Goal: Task Accomplishment & Management: Manage account settings

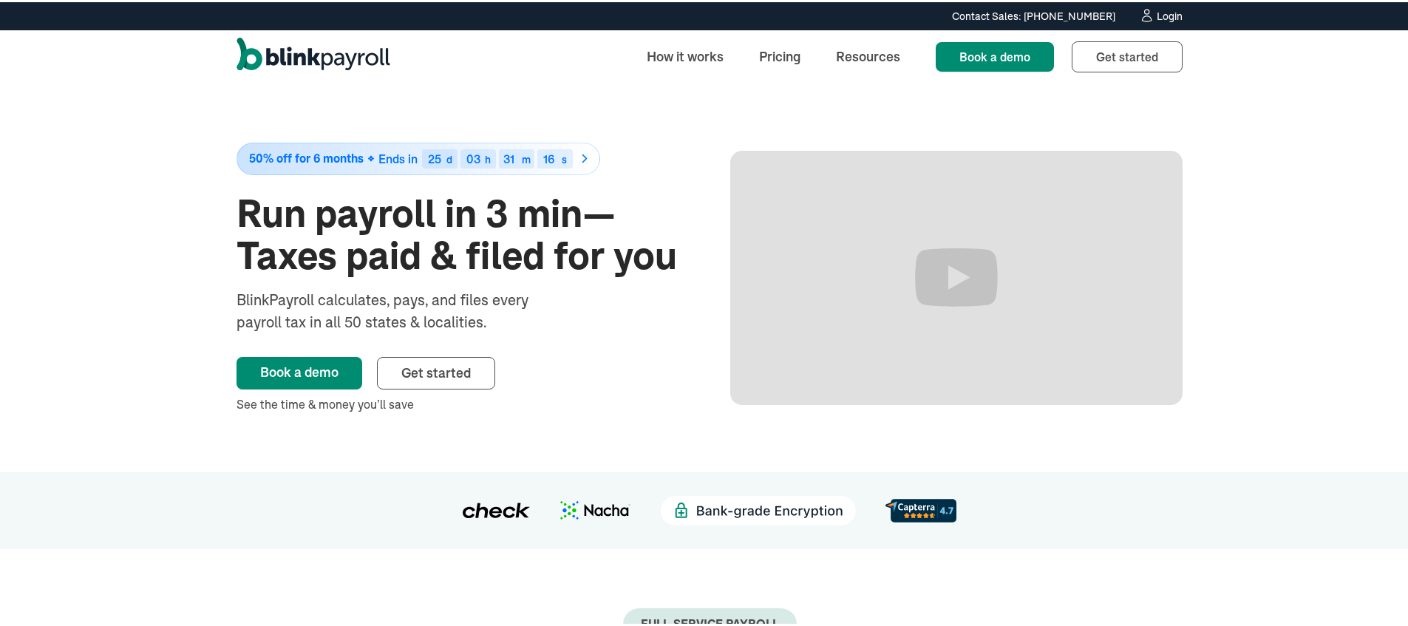
click at [1212, 22] on div "Contact Sales: (315) 915-5645 Contact Sales: (315) 915-5645 Login" at bounding box center [709, 14] width 1005 height 16
click at [1182, 19] on div "Login" at bounding box center [1170, 14] width 26 height 10
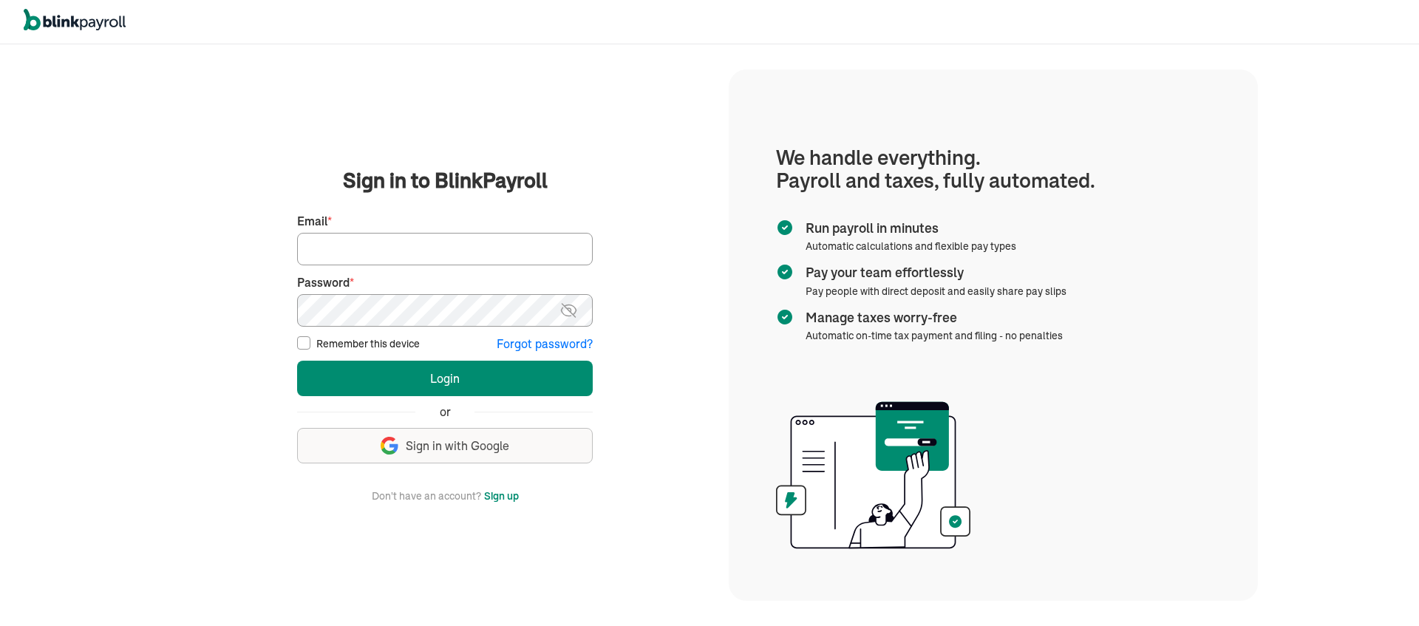
click at [352, 245] on input "Email *" at bounding box center [445, 249] width 296 height 33
click at [402, 256] on input "Email *" at bounding box center [445, 249] width 296 height 33
click at [402, 251] on input "Email *" at bounding box center [445, 249] width 296 height 33
type input "actech777@yahoo.com"
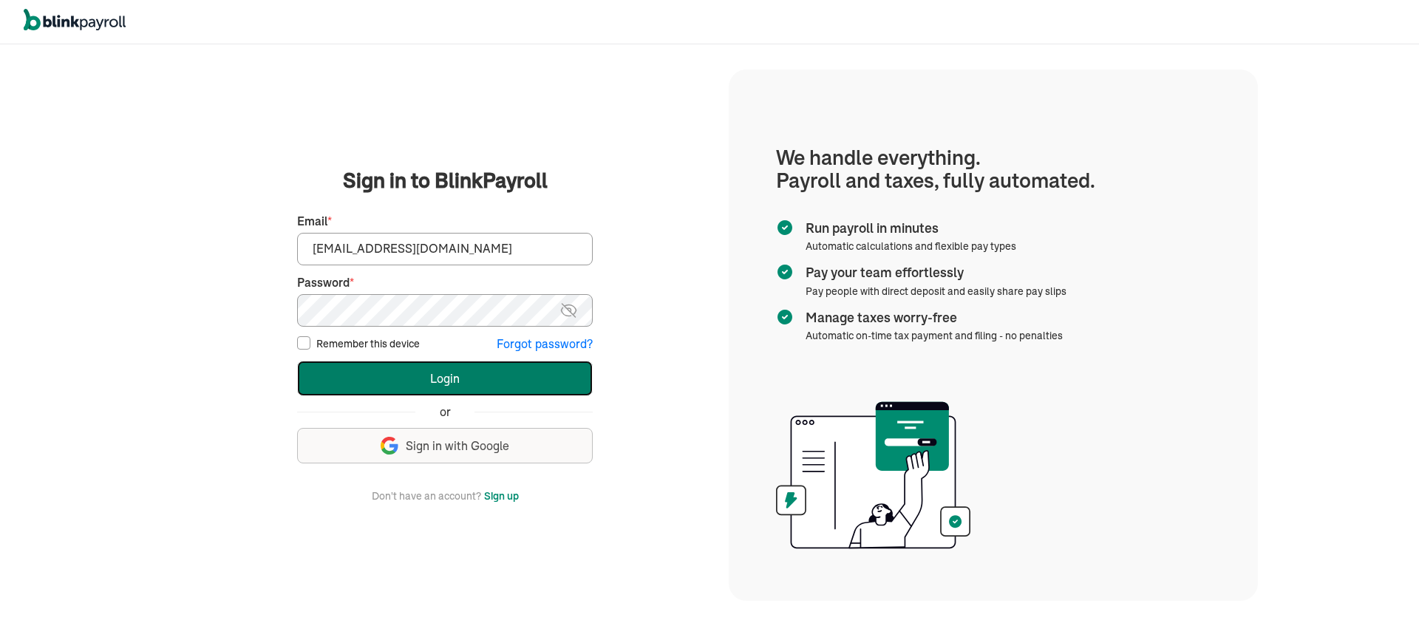
click at [377, 381] on button "Login" at bounding box center [445, 378] width 296 height 35
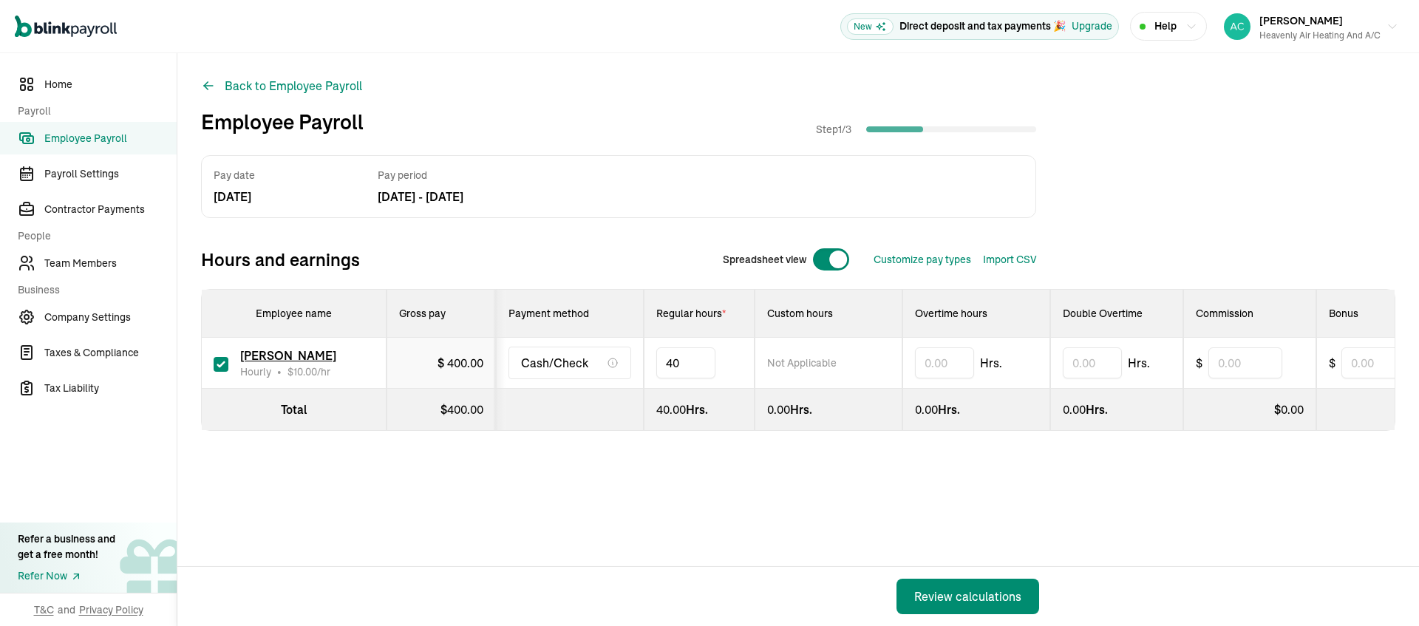
type input "4"
type input "19"
click at [941, 588] on div "Review calculations" at bounding box center [967, 597] width 107 height 18
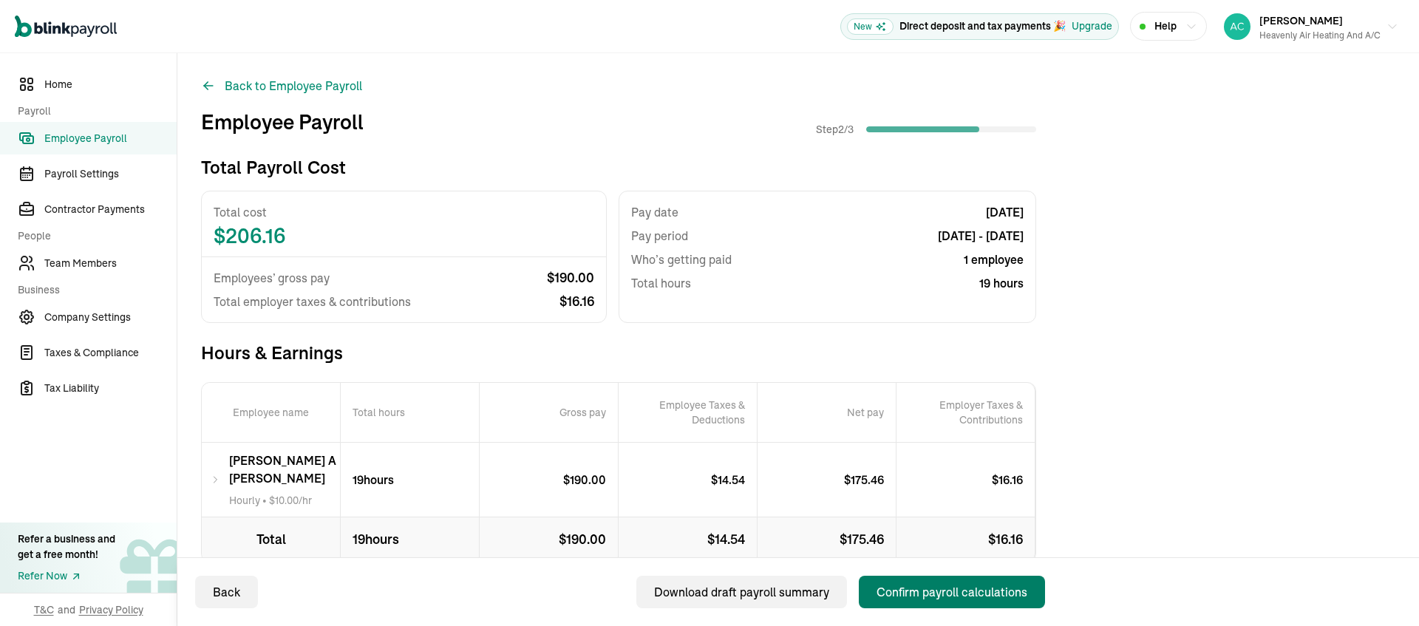
click at [942, 588] on div "Confirm payroll calculations" at bounding box center [952, 592] width 151 height 18
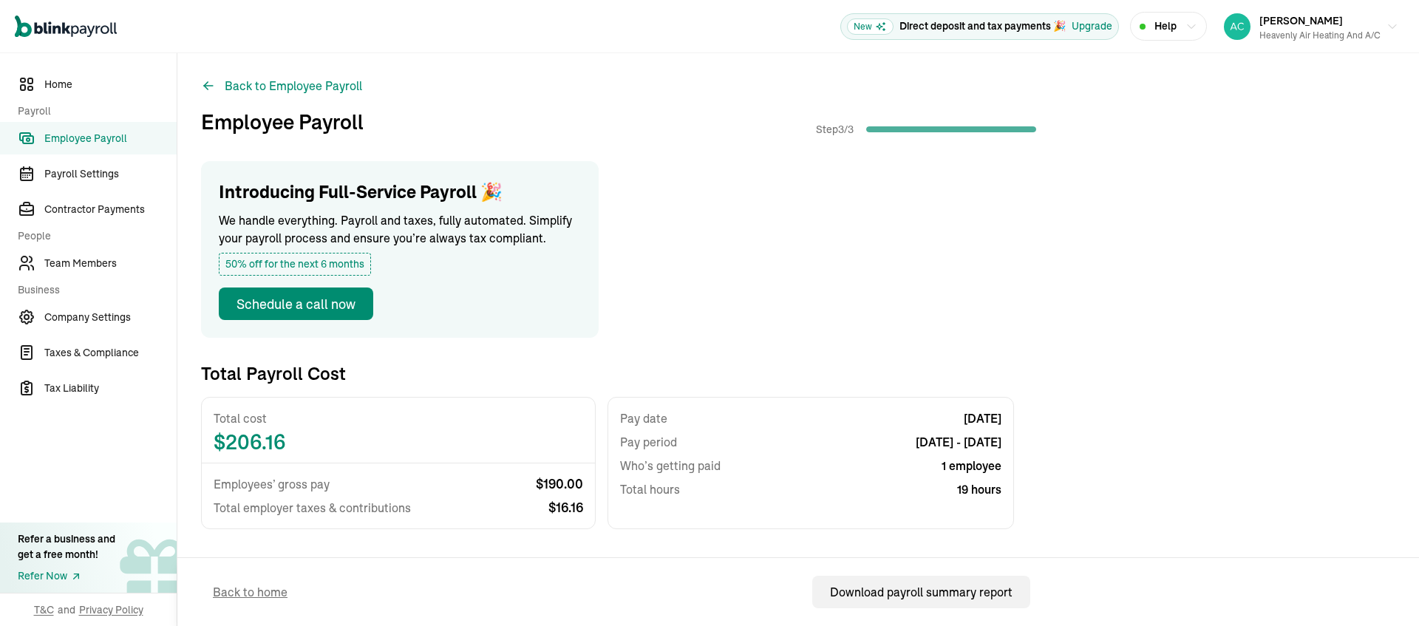
scroll to position [289, 0]
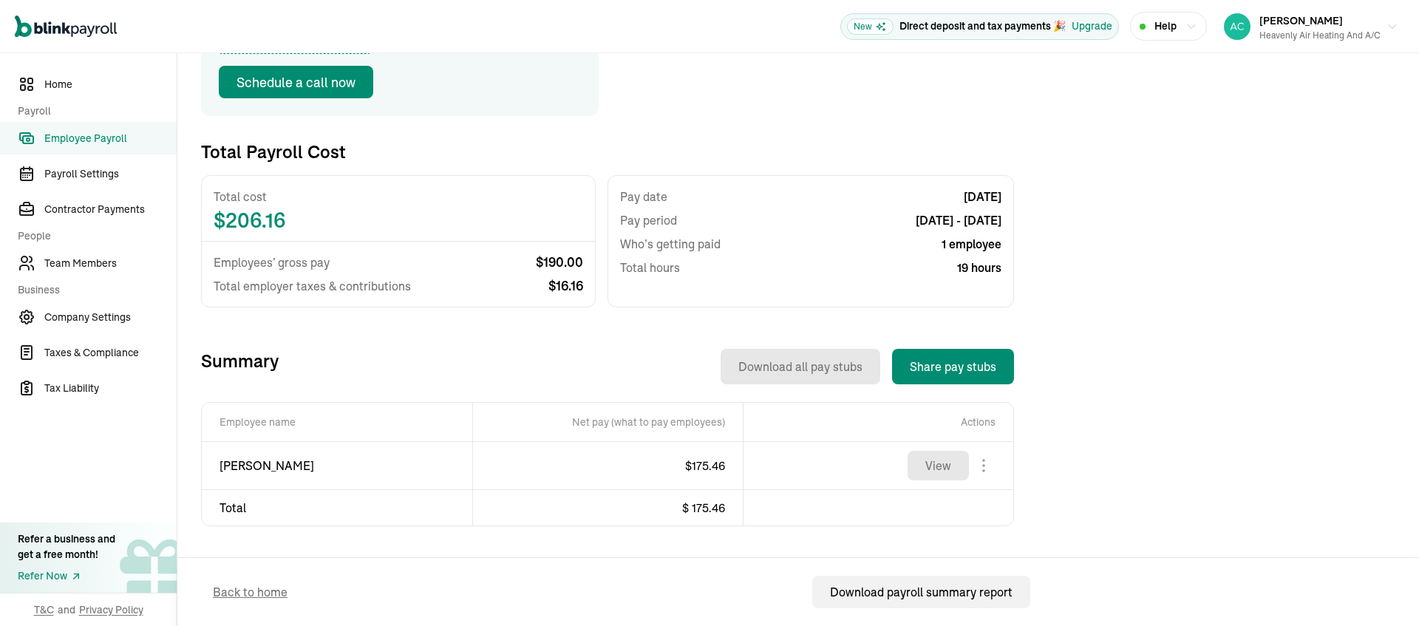
click at [985, 512] on body "Open main menu New Direct deposit and tax payments 🎉 Upgrade Help [PERSON_NAME]…" at bounding box center [709, 313] width 1419 height 626
click at [933, 480] on button "View" at bounding box center [938, 466] width 61 height 30
click at [987, 508] on body "Open main menu New Direct deposit and tax payments 🎉 Upgrade Help [PERSON_NAME]…" at bounding box center [709, 313] width 1419 height 626
click at [1310, 27] on span "[PERSON_NAME]" at bounding box center [1301, 20] width 84 height 13
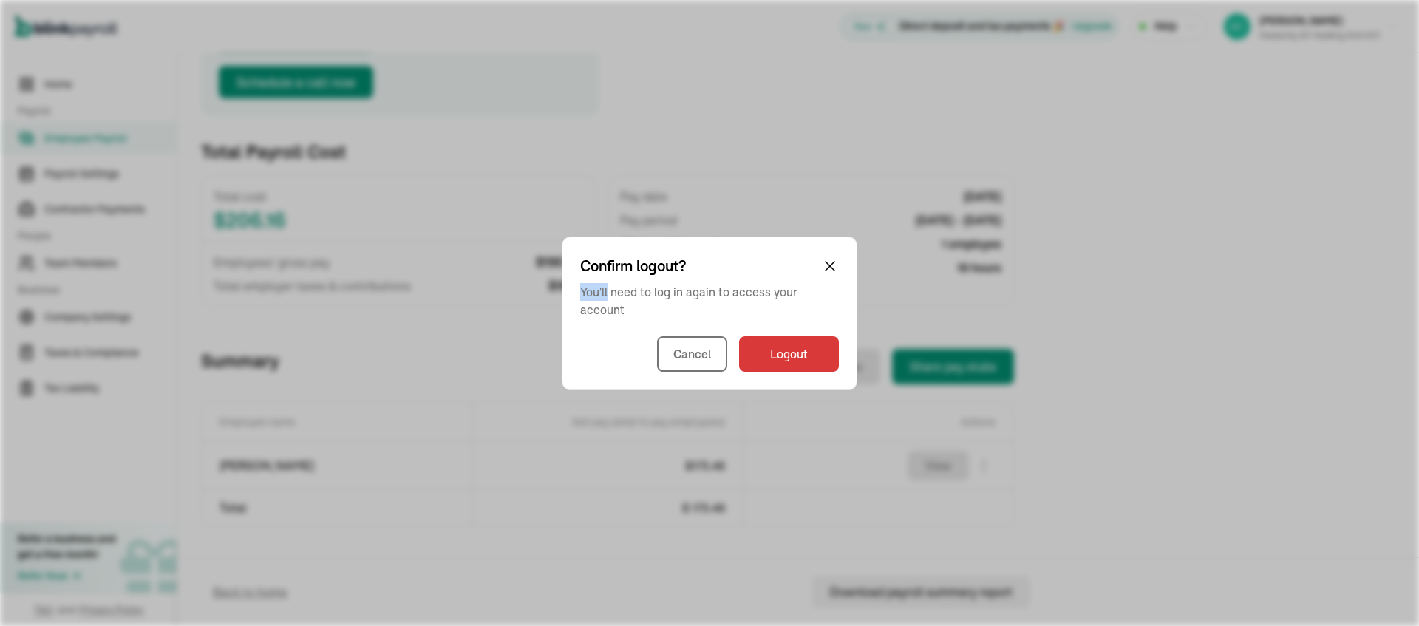
click at [1242, 214] on div "Confirm logout? You'll need to log in again to access your account Cancel Logout" at bounding box center [709, 313] width 1419 height 626
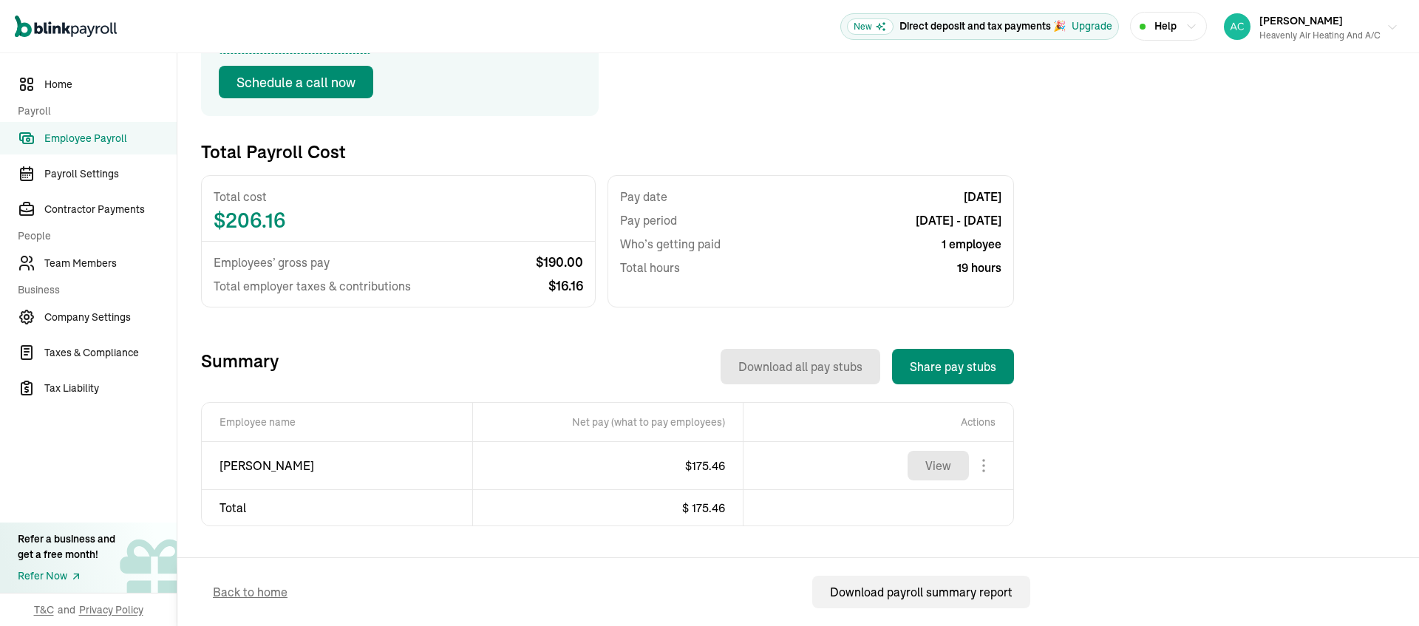
click at [1262, 28] on div "[PERSON_NAME] Heavenly air Heating and a/c" at bounding box center [1319, 26] width 121 height 31
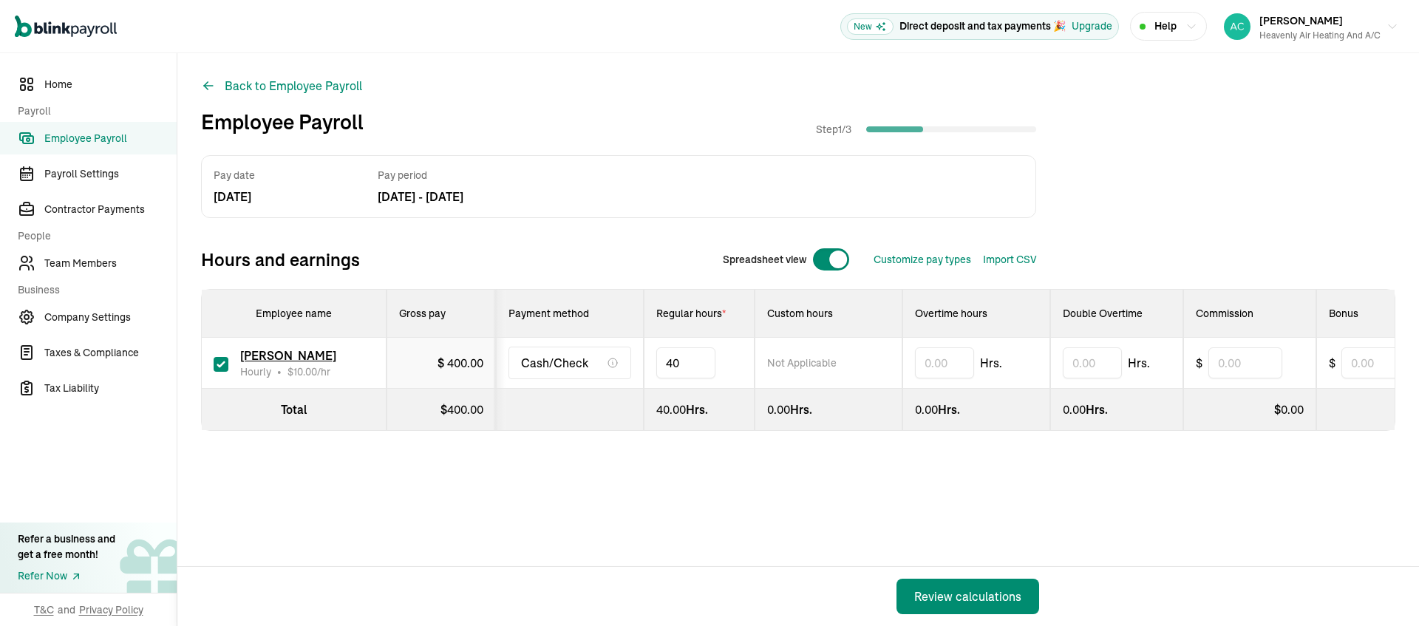
type input "4"
type input "19"
click at [941, 588] on div "Review calculations" at bounding box center [967, 597] width 107 height 18
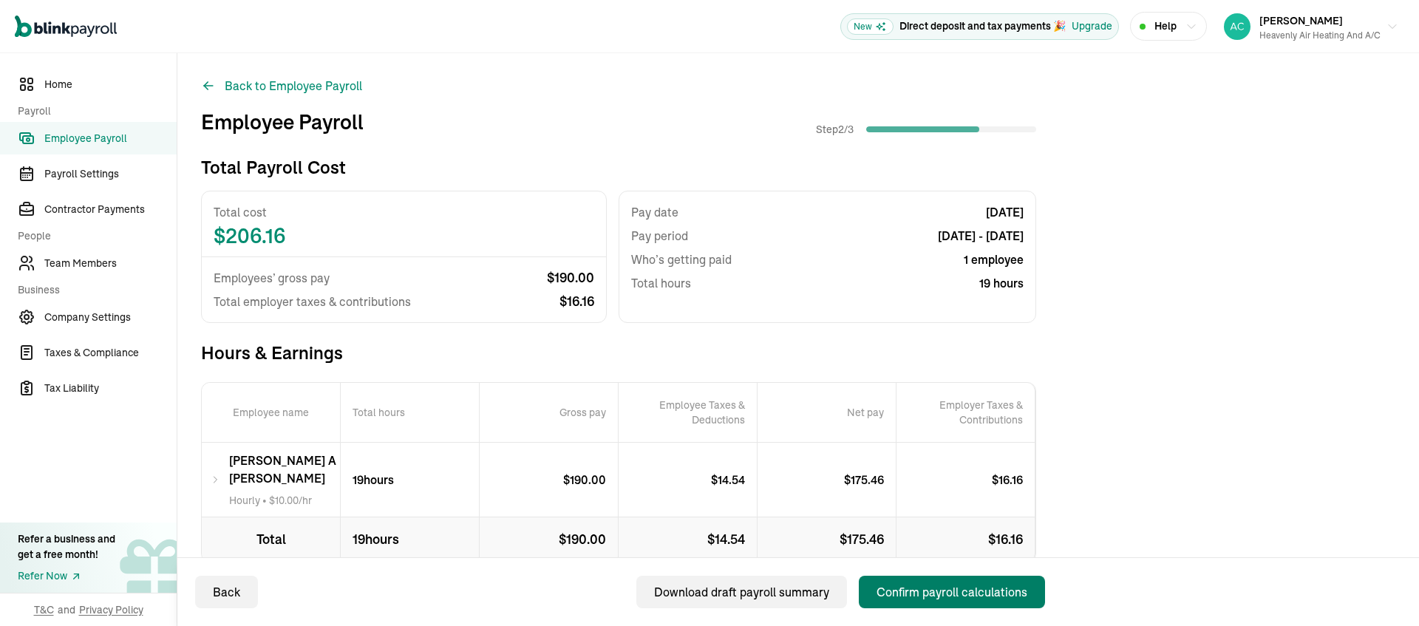
click at [942, 588] on div "Confirm payroll calculations" at bounding box center [952, 592] width 151 height 18
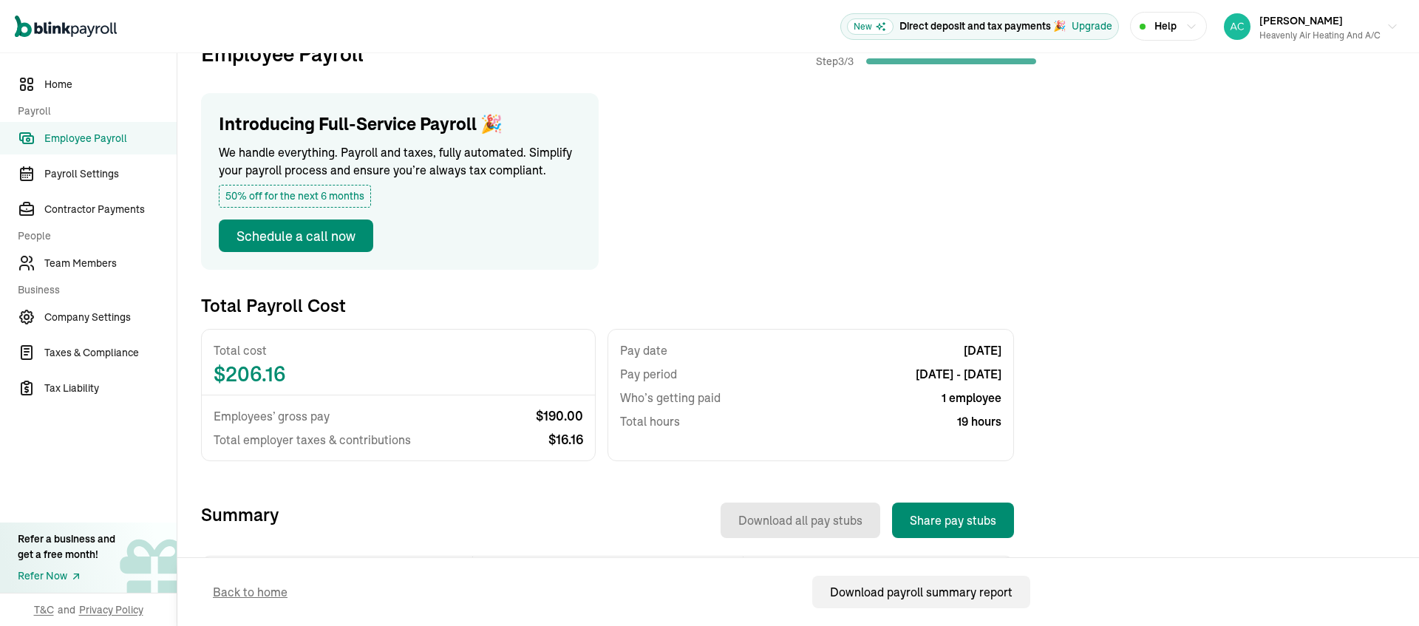
scroll to position [289, 0]
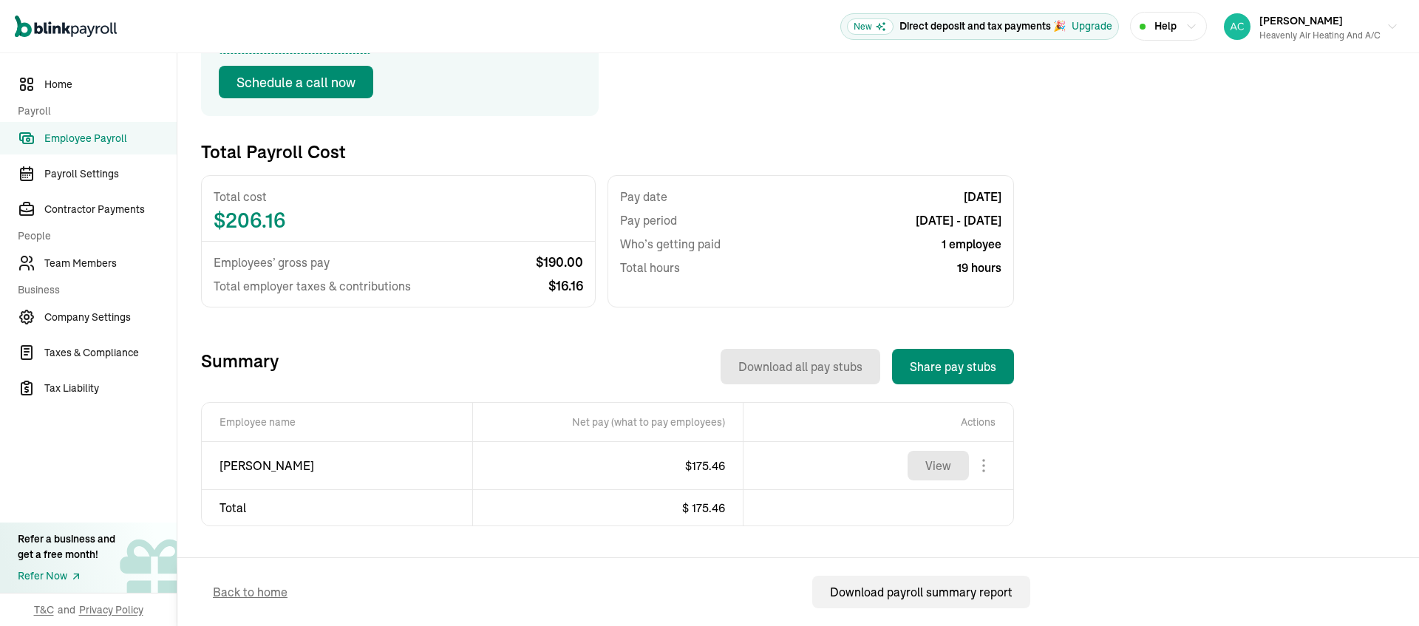
click at [985, 512] on body "Open main menu New Direct deposit and tax payments 🎉 Upgrade Help [PERSON_NAME]…" at bounding box center [709, 313] width 1419 height 626
click at [933, 480] on button "View" at bounding box center [938, 466] width 61 height 30
click at [987, 508] on body "Open main menu New Direct deposit and tax payments 🎉 Upgrade Help [PERSON_NAME]…" at bounding box center [709, 313] width 1419 height 626
click at [1310, 27] on span "[PERSON_NAME]" at bounding box center [1301, 20] width 84 height 13
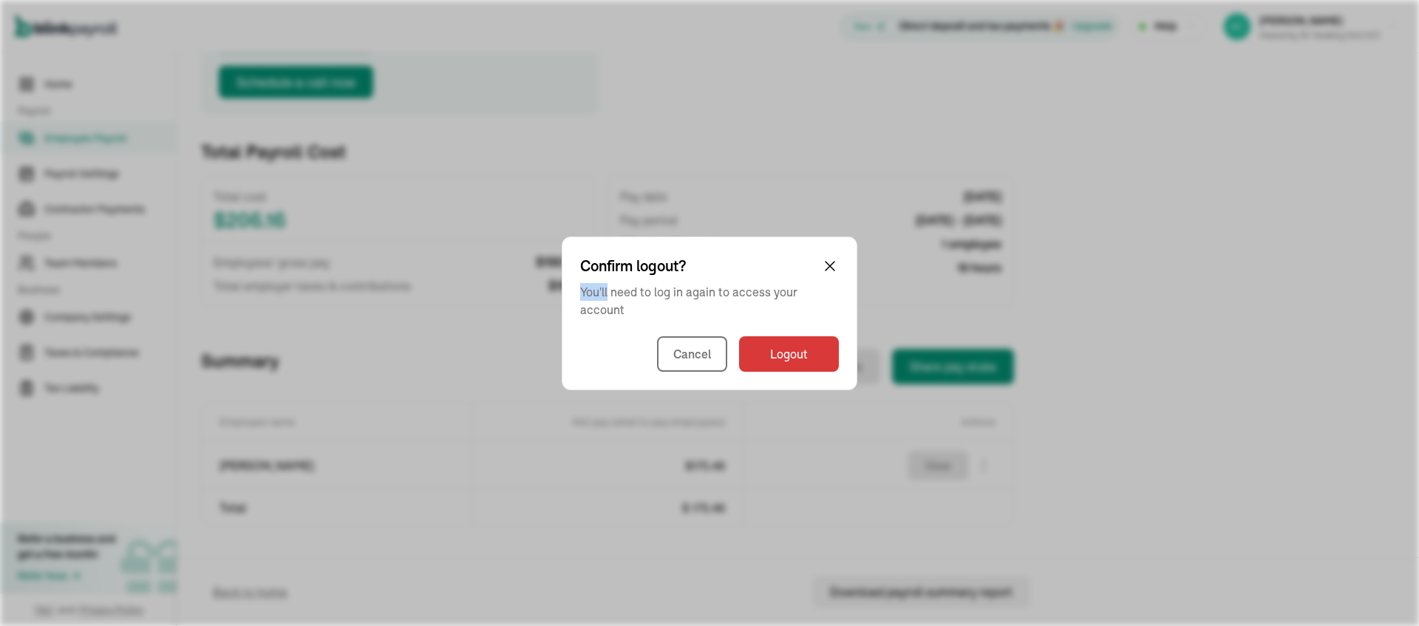
click at [1242, 214] on div "Confirm logout? You'll need to log in again to access your account Cancel Logout" at bounding box center [709, 313] width 1419 height 626
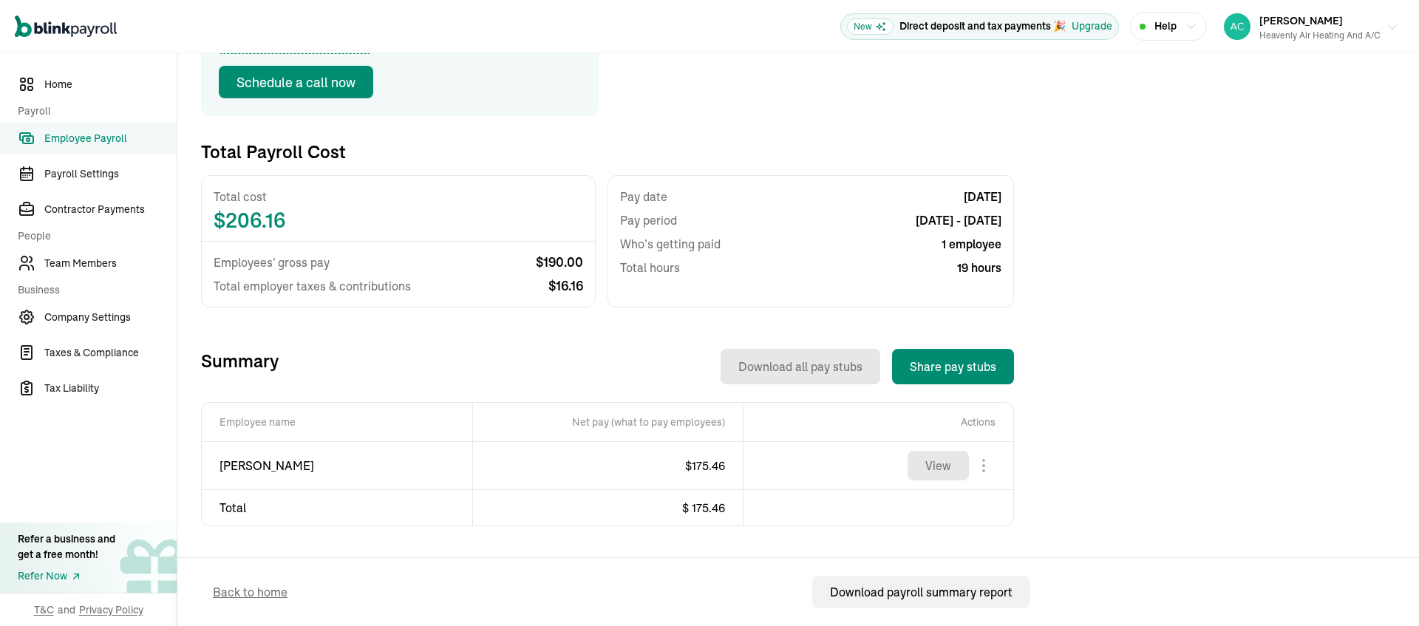
click at [1262, 28] on div "[PERSON_NAME] Heavenly air Heating and a/c" at bounding box center [1319, 26] width 121 height 31
